Goal: Task Accomplishment & Management: Manage account settings

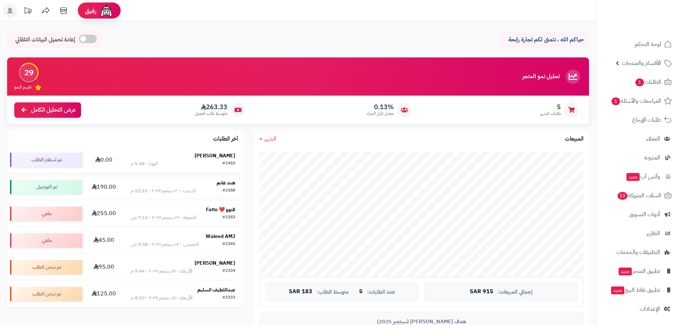
click at [214, 154] on strong "[PERSON_NAME]" at bounding box center [215, 156] width 41 height 8
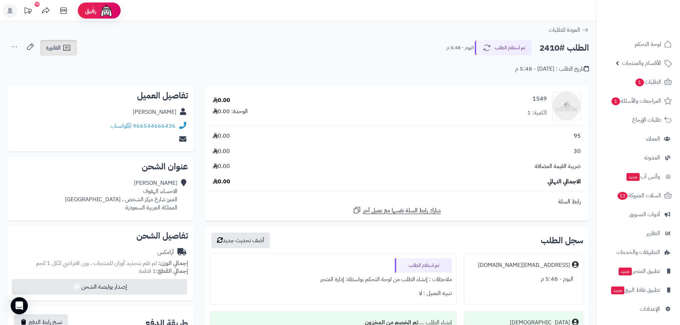
click at [58, 47] on span "الفاتورة" at bounding box center [53, 48] width 15 height 9
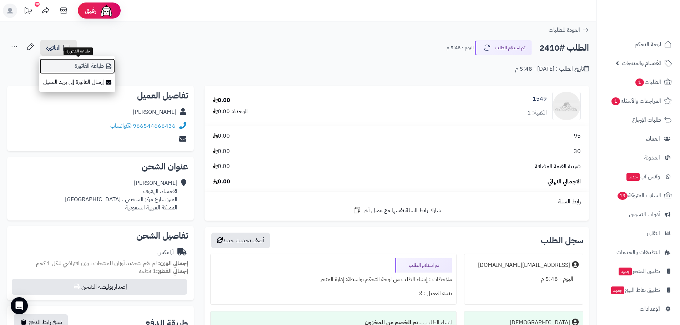
click at [88, 63] on link "طباعة الفاتورة" at bounding box center [77, 66] width 76 height 16
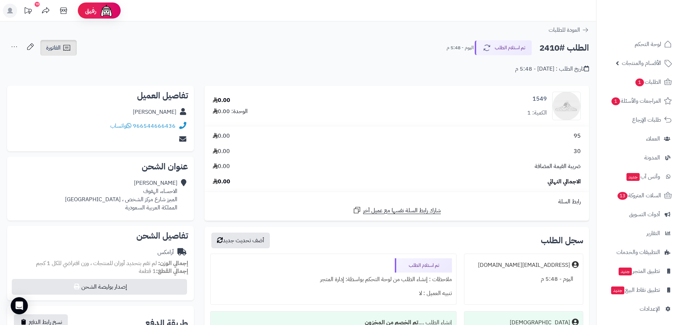
click at [73, 51] on link "الفاتورة" at bounding box center [58, 48] width 36 height 16
click at [324, 50] on div "الطلب #2410 تم استلام الطلب اليوم - 5:48 م الفاتورة طباعة الفاتورة إرسال الفاتو…" at bounding box center [298, 48] width 582 height 17
drag, startPoint x: 226, startPoint y: 100, endPoint x: 233, endPoint y: 183, distance: 83.9
click at [232, 183] on tbody "1549 الكمية: 1 0.00 الوحدة: 0.00 95 0.00 30 0.00 ضريبة القيمة المضافة 0.00 الاج…" at bounding box center [397, 153] width 385 height 135
click at [361, 36] on div "**********" at bounding box center [298, 254] width 596 height 466
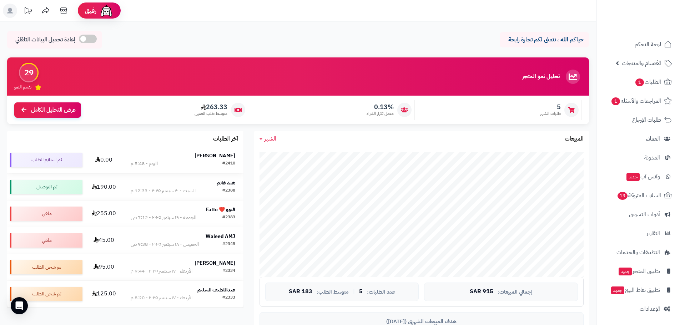
click at [224, 161] on div "#2410" at bounding box center [229, 163] width 13 height 7
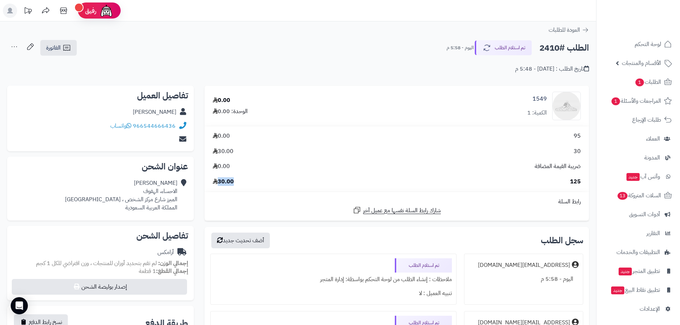
drag, startPoint x: 220, startPoint y: 181, endPoint x: 238, endPoint y: 183, distance: 17.9
click at [238, 179] on div "125 30.00" at bounding box center [397, 182] width 379 height 8
drag, startPoint x: 304, startPoint y: 59, endPoint x: 290, endPoint y: 68, distance: 16.8
click at [304, 59] on div "تاريخ الطلب : [DATE] - 5:48 م" at bounding box center [298, 64] width 582 height 17
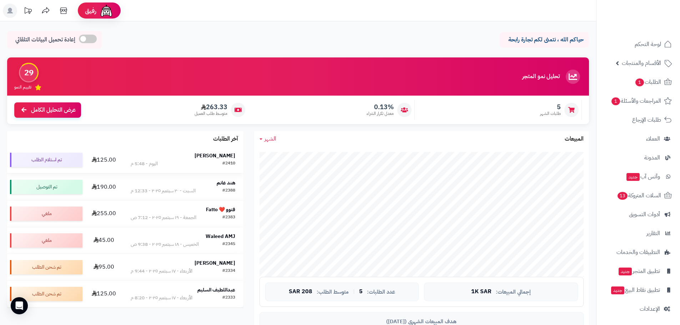
click at [206, 166] on div "#2410 [DATE] - 5:48 م" at bounding box center [183, 163] width 105 height 7
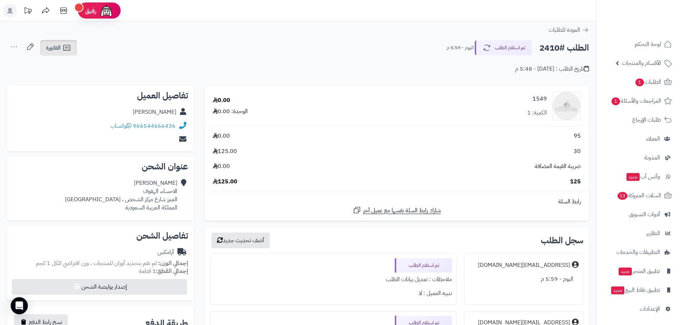
click at [56, 44] on span "الفاتورة" at bounding box center [53, 48] width 15 height 9
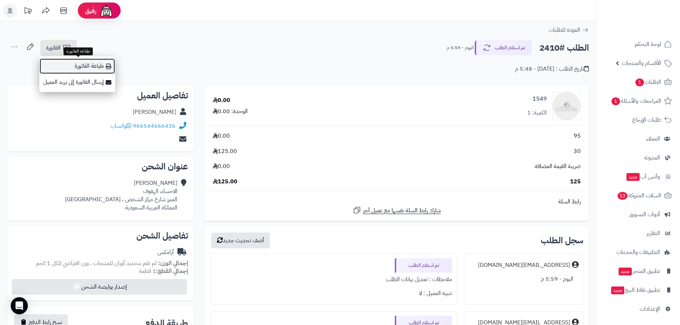
click at [71, 64] on link "طباعة الفاتورة" at bounding box center [77, 66] width 76 height 16
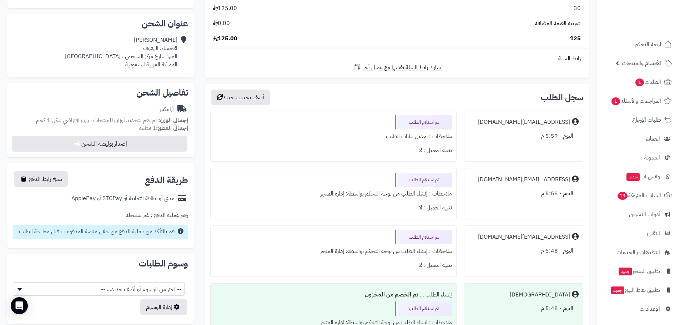
scroll to position [179, 0]
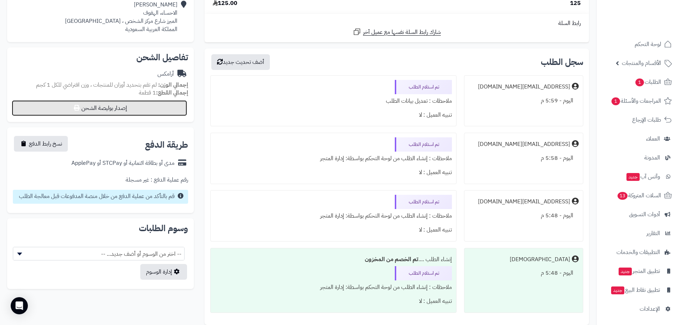
click at [138, 110] on button "إصدار بوليصة الشحن" at bounding box center [99, 108] width 175 height 16
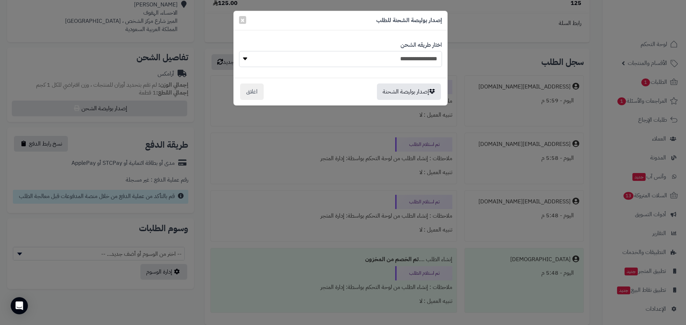
click at [244, 58] on select "**********" at bounding box center [340, 59] width 203 height 16
select select "******"
click at [239, 51] on select "**********" at bounding box center [340, 59] width 203 height 16
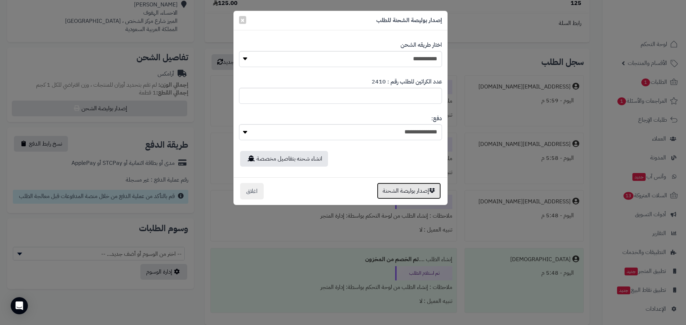
click at [416, 191] on button "إصدار بوليصة الشحنة" at bounding box center [409, 191] width 64 height 16
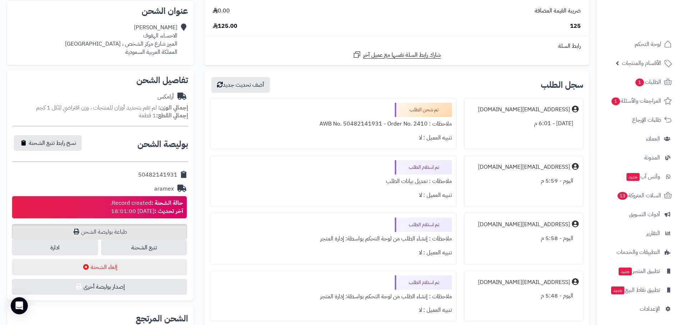
scroll to position [143, 0]
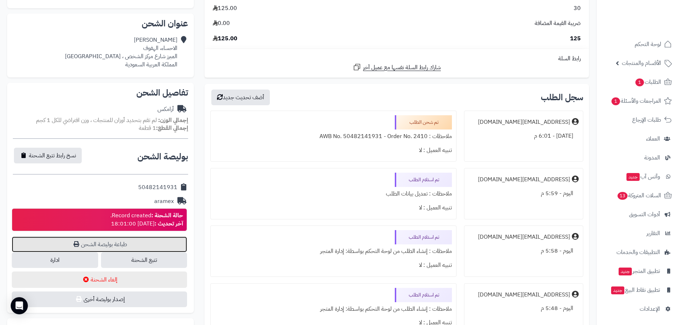
click at [153, 242] on link "طباعة بوليصة الشحن" at bounding box center [99, 245] width 175 height 16
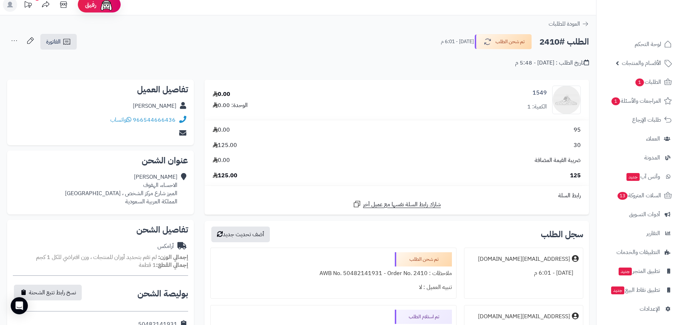
scroll to position [0, 0]
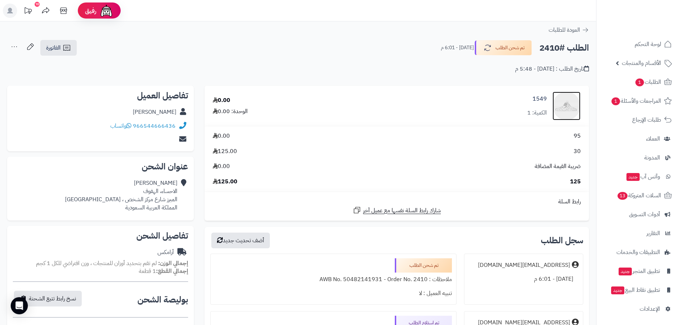
click at [569, 110] on img at bounding box center [567, 106] width 28 height 29
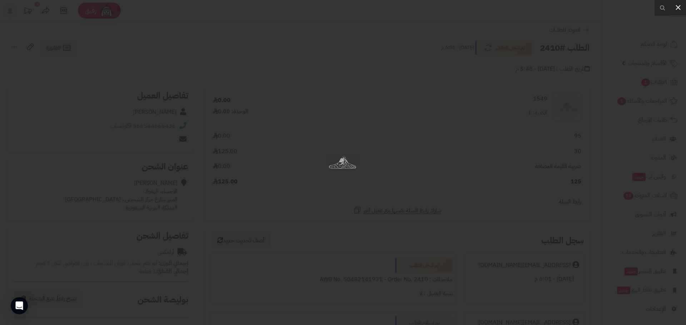
click at [679, 6] on icon at bounding box center [677, 7] width 5 height 5
